Goal: Information Seeking & Learning: Check status

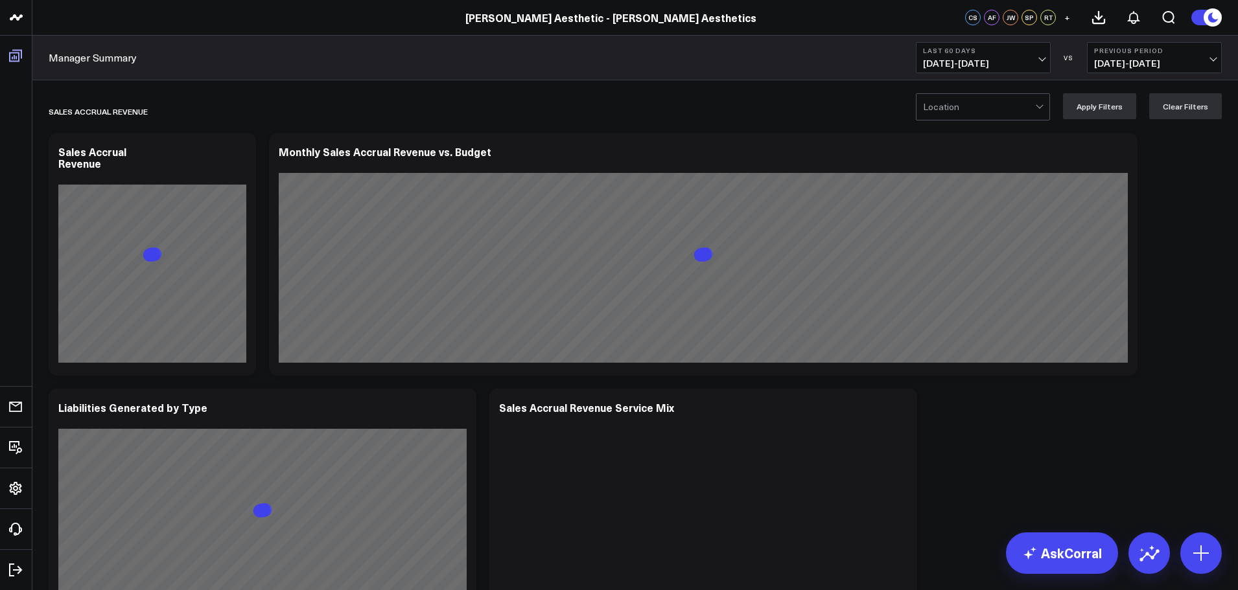
click at [20, 54] on link "Boards" at bounding box center [16, 55] width 24 height 23
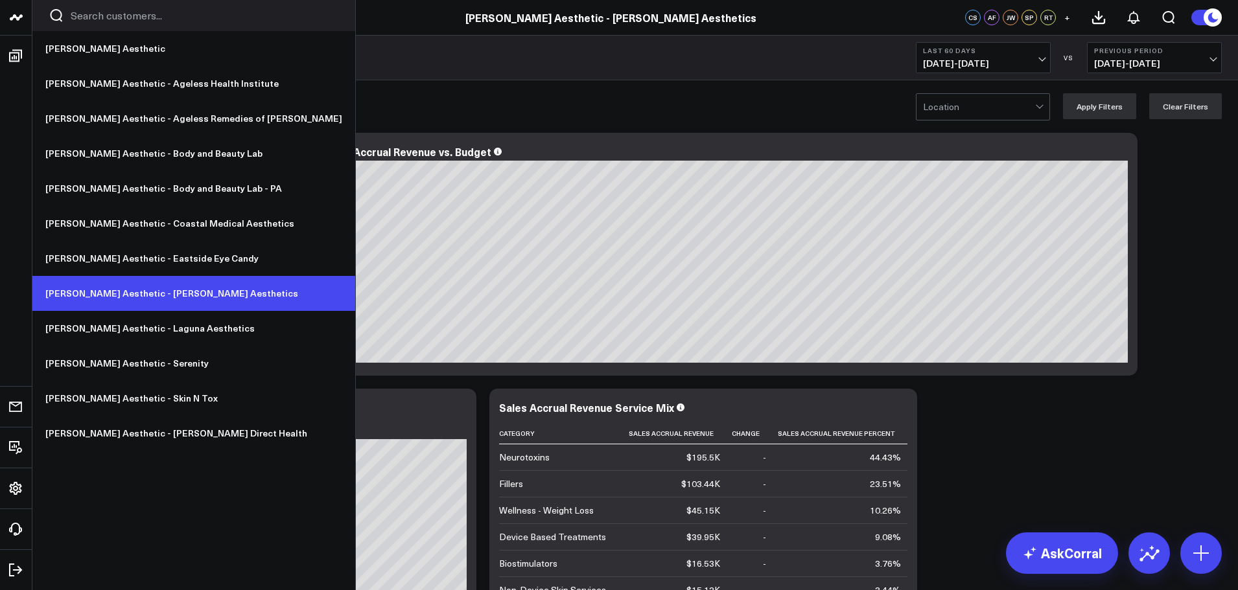
click at [174, 302] on link "[PERSON_NAME] Aesthetic - [PERSON_NAME] Aesthetics" at bounding box center [193, 293] width 323 height 35
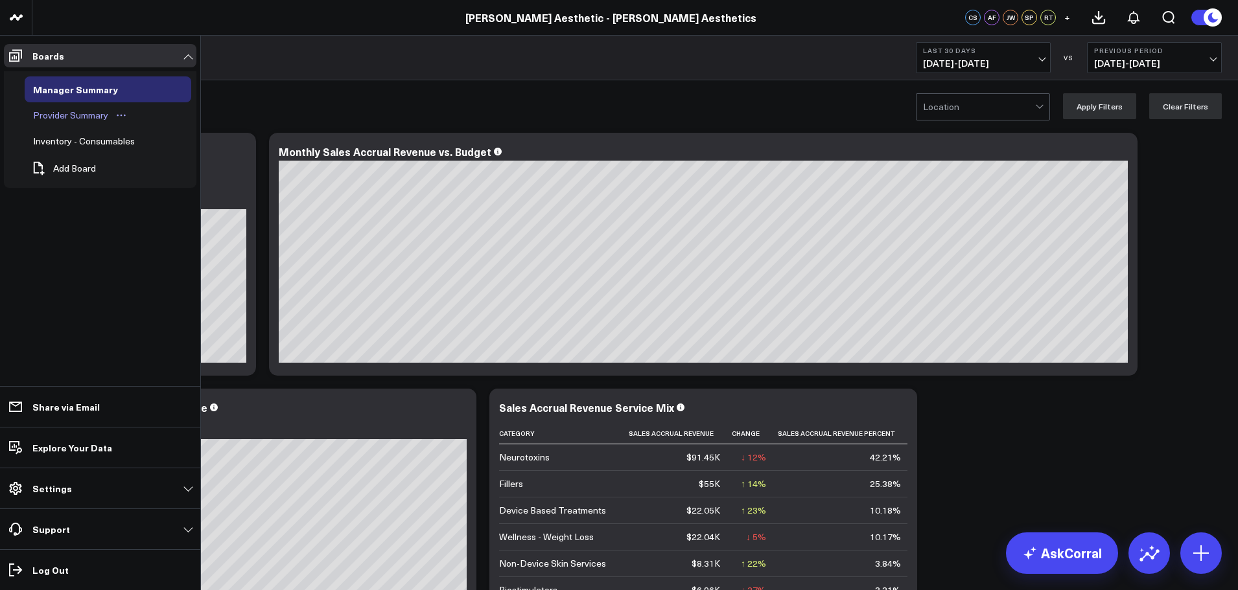
click at [87, 114] on div "Provider Summary" at bounding box center [71, 116] width 82 height 16
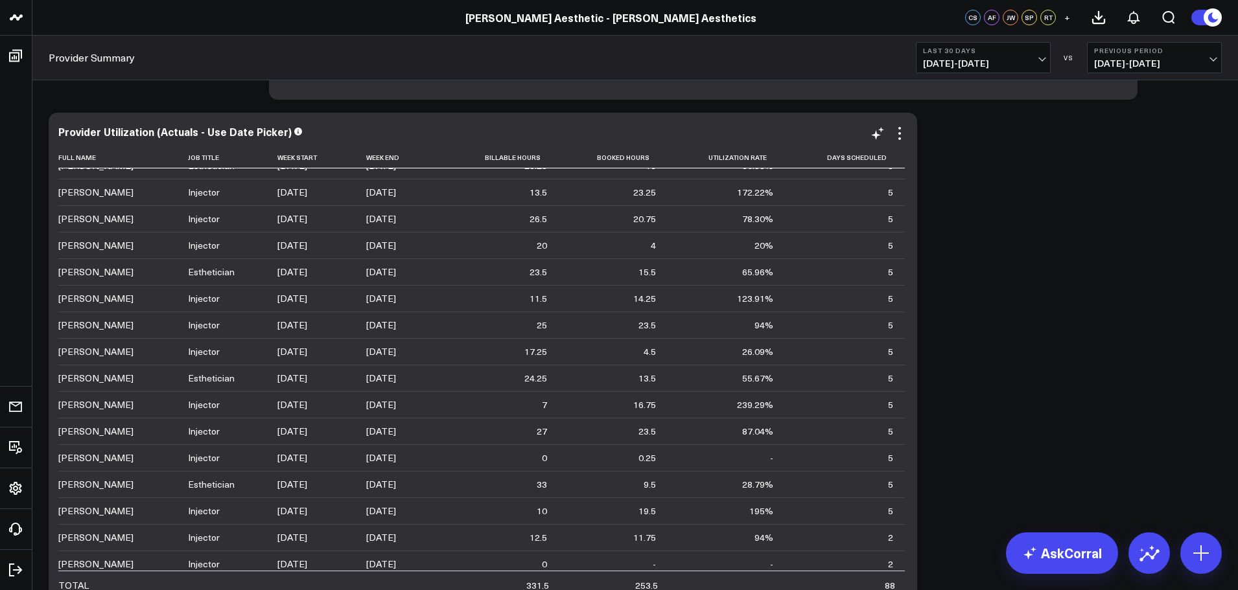
scroll to position [128, 0]
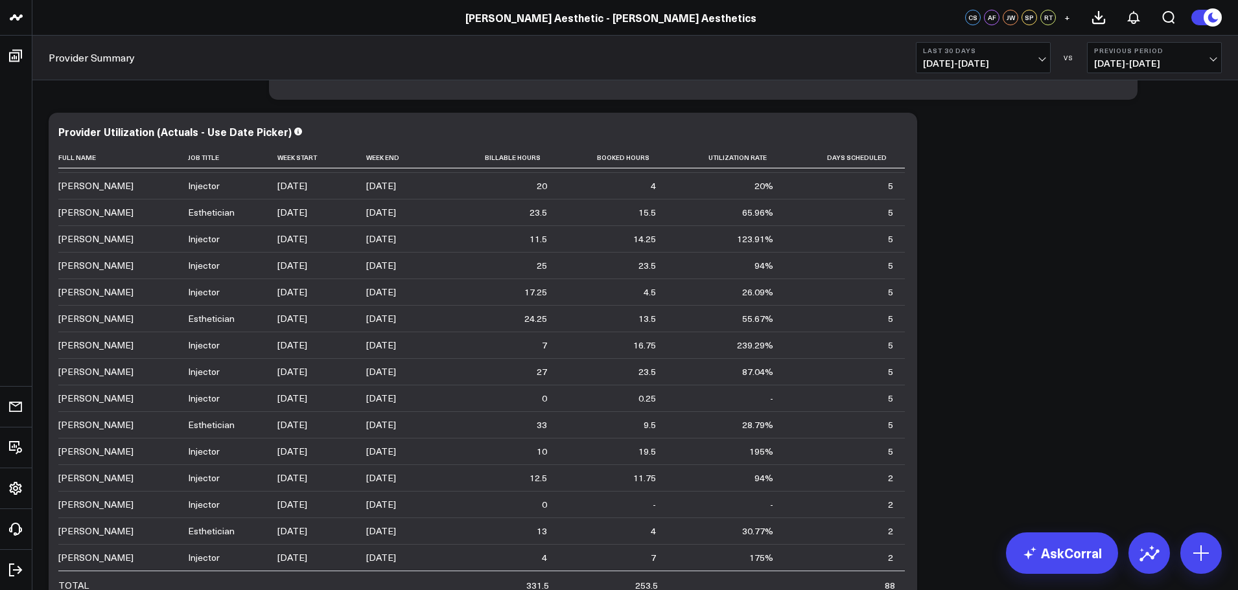
click at [1027, 64] on span "09/08/25 - 10/07/25" at bounding box center [983, 63] width 121 height 10
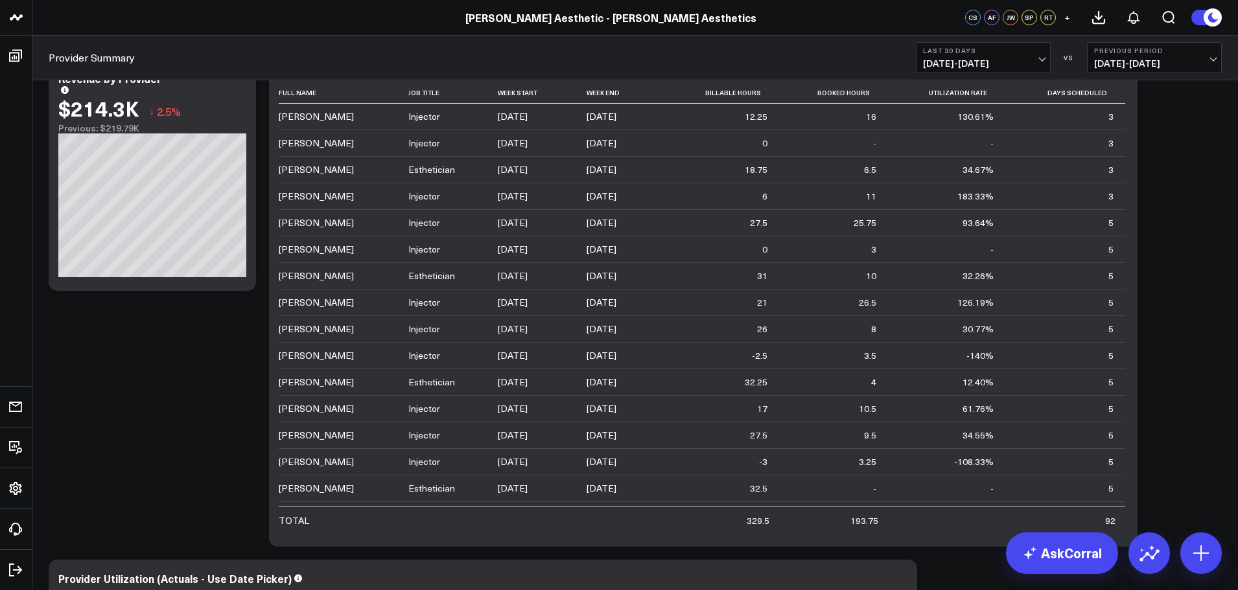
scroll to position [487, 0]
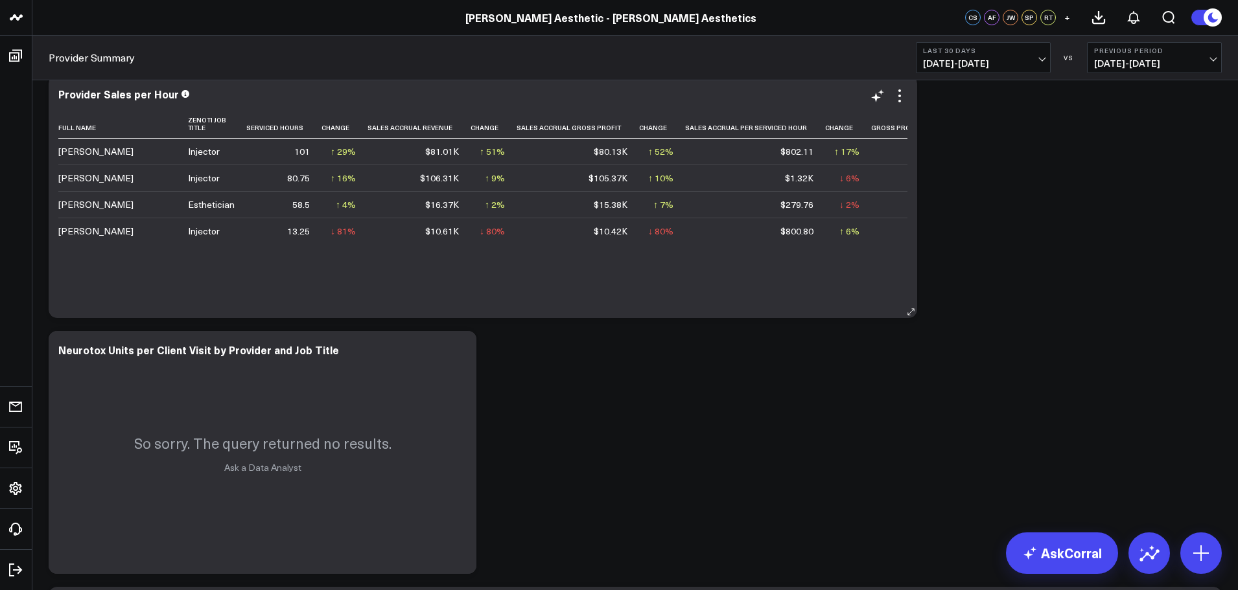
scroll to position [1540, 0]
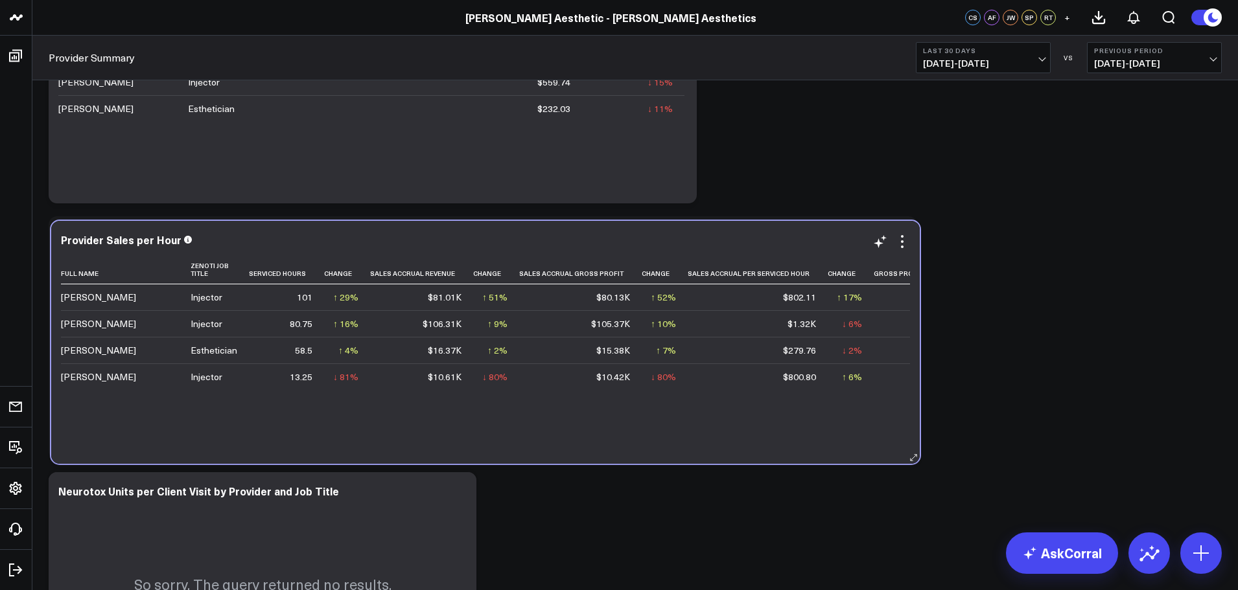
click at [670, 451] on div "Provider Sales per Hour Full Name Zenoti Job Title Serviced Hours Change Sales …" at bounding box center [485, 342] width 868 height 243
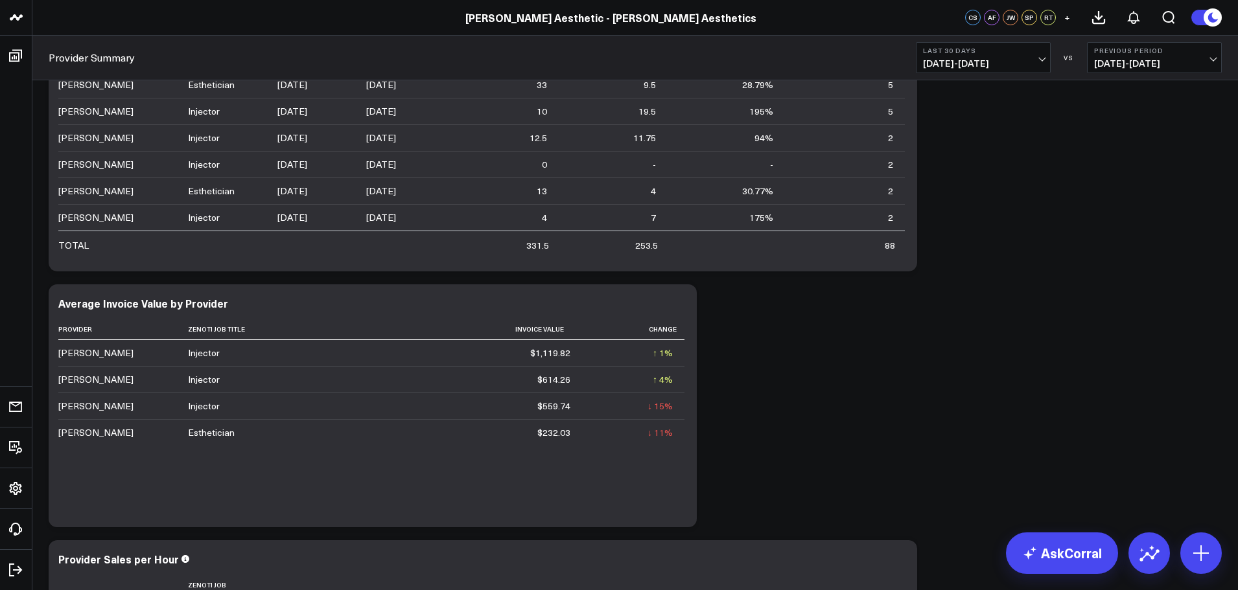
scroll to position [1281, 0]
